Goal: Task Accomplishment & Management: Complete application form

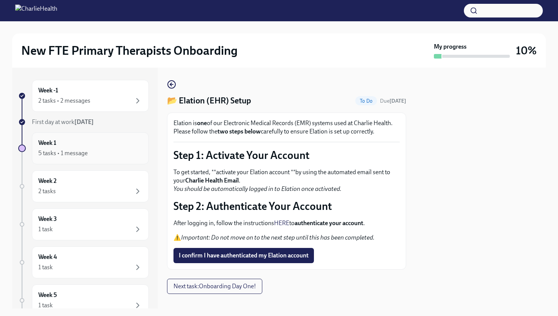
click at [69, 154] on div "5 tasks • 1 message" at bounding box center [62, 153] width 49 height 8
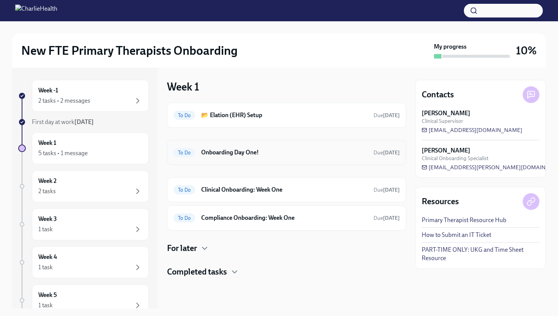
click at [285, 157] on div "To Do Onboarding Day One! Due [DATE]" at bounding box center [287, 152] width 226 height 12
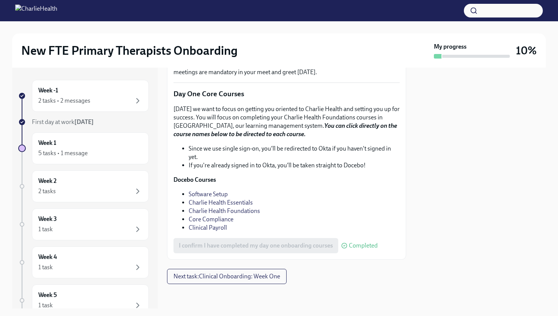
scroll to position [1042, 0]
click at [240, 287] on div at bounding box center [286, 296] width 239 height 24
click at [240, 283] on button "Next task : Clinical Onboarding: Week One" at bounding box center [227, 276] width 120 height 15
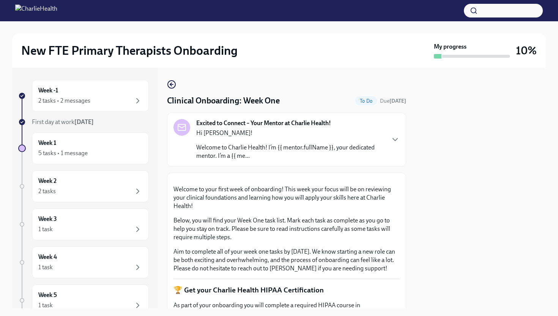
click at [284, 152] on p "Welcome to Charlie Health! I’m {{ mentor.fullName }}, your dedicated mentor. I’…" at bounding box center [290, 151] width 188 height 17
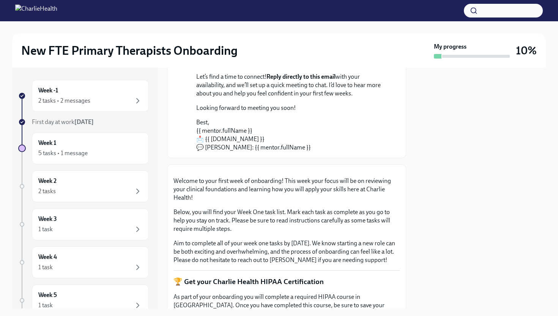
scroll to position [278, 0]
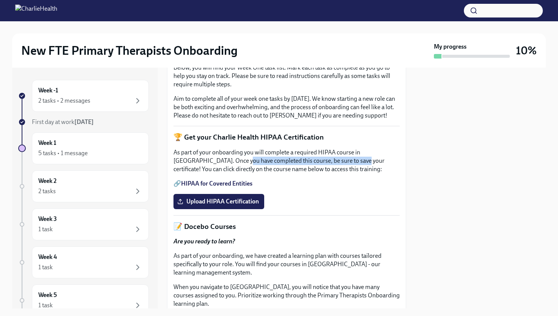
drag, startPoint x: 224, startPoint y: 243, endPoint x: 336, endPoint y: 243, distance: 112.0
click at [336, 173] on p "As part of your onboarding you will complete a required HIPAA course in [GEOGRA…" at bounding box center [287, 160] width 226 height 25
click at [329, 173] on p "As part of your onboarding you will complete a required HIPAA course in [GEOGRA…" at bounding box center [287, 160] width 226 height 25
click at [229, 187] on link "HIPAA for Covered Entities" at bounding box center [216, 183] width 71 height 7
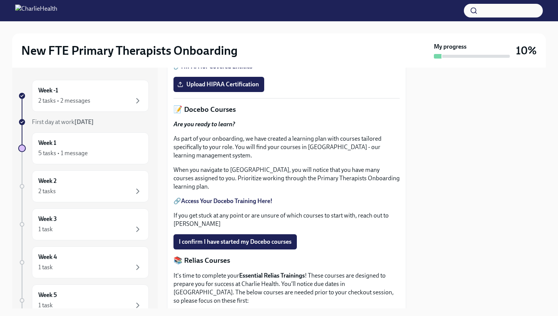
scroll to position [402, 0]
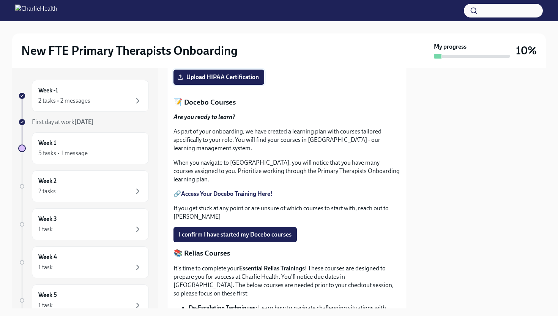
click at [241, 85] on label "Upload HIPAA Certification" at bounding box center [219, 76] width 91 height 15
click at [0, 0] on input "Upload HIPAA Certification" at bounding box center [0, 0] width 0 height 0
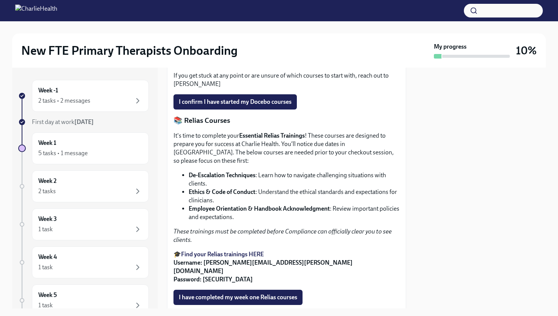
scroll to position [468, 0]
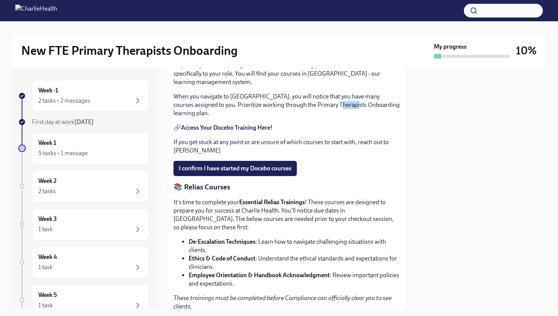
drag, startPoint x: 320, startPoint y: 187, endPoint x: 336, endPoint y: 187, distance: 16.0
click at [336, 117] on p "When you navigate to [GEOGRAPHIC_DATA], you will notice that you have many cour…" at bounding box center [287, 104] width 226 height 25
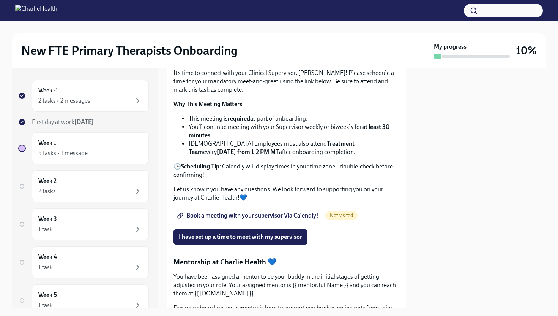
scroll to position [805, 0]
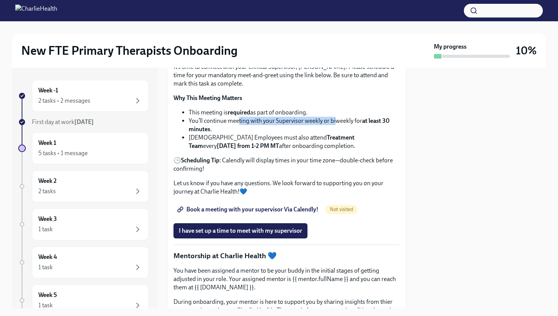
drag, startPoint x: 239, startPoint y: 177, endPoint x: 334, endPoint y: 180, distance: 95.0
click at [334, 133] on li "You’ll continue meeting with your Supervisor weekly or biweekly for at least 30…" at bounding box center [294, 125] width 211 height 17
click at [256, 133] on li "You’ll continue meeting with your Supervisor weekly or biweekly for at least 30…" at bounding box center [294, 125] width 211 height 17
click at [290, 213] on span "Book a meeting with your supervisor Via Calendly!" at bounding box center [249, 209] width 140 height 8
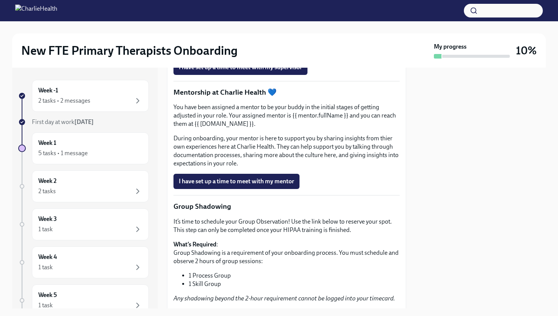
scroll to position [835, 0]
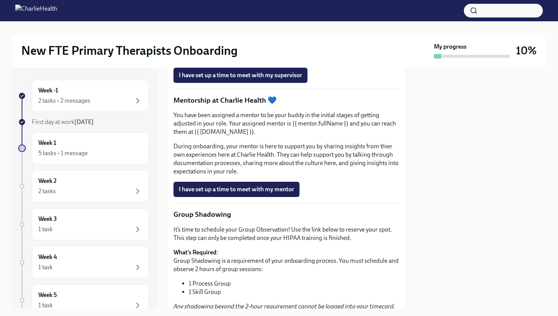
click at [282, 79] on span "I have set up a time to meet with my supervisor" at bounding box center [240, 75] width 123 height 8
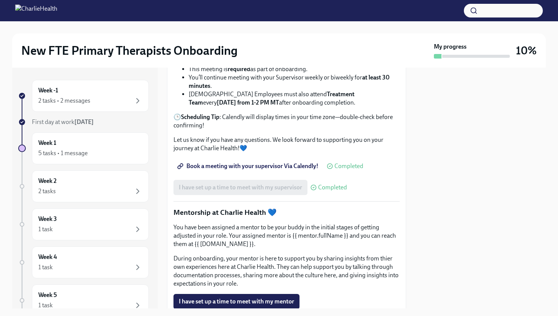
scroll to position [875, 0]
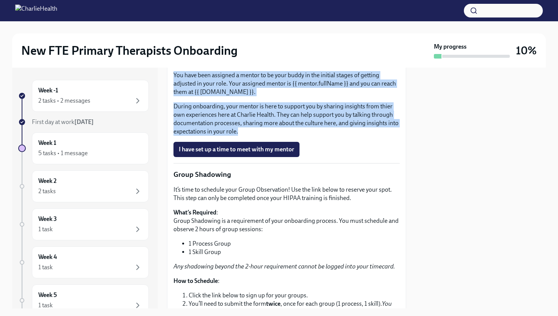
drag, startPoint x: 269, startPoint y: 185, endPoint x: 172, endPoint y: 129, distance: 111.8
copy div "You have been assigned a mentor to be your buddy in the initial stages of getti…"
click at [287, 136] on p "During onboarding, your mentor is here to support you by sharing insights from …" at bounding box center [287, 118] width 226 height 33
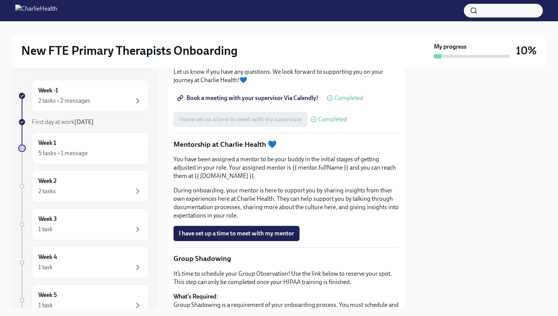
scroll to position [947, 0]
